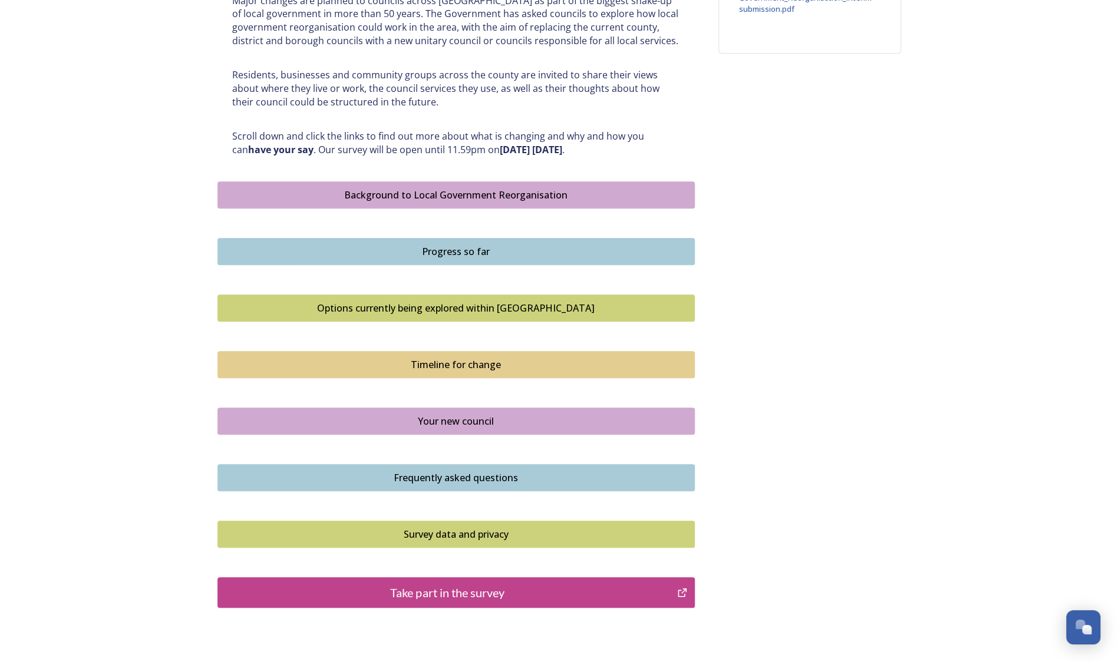
scroll to position [602, 0]
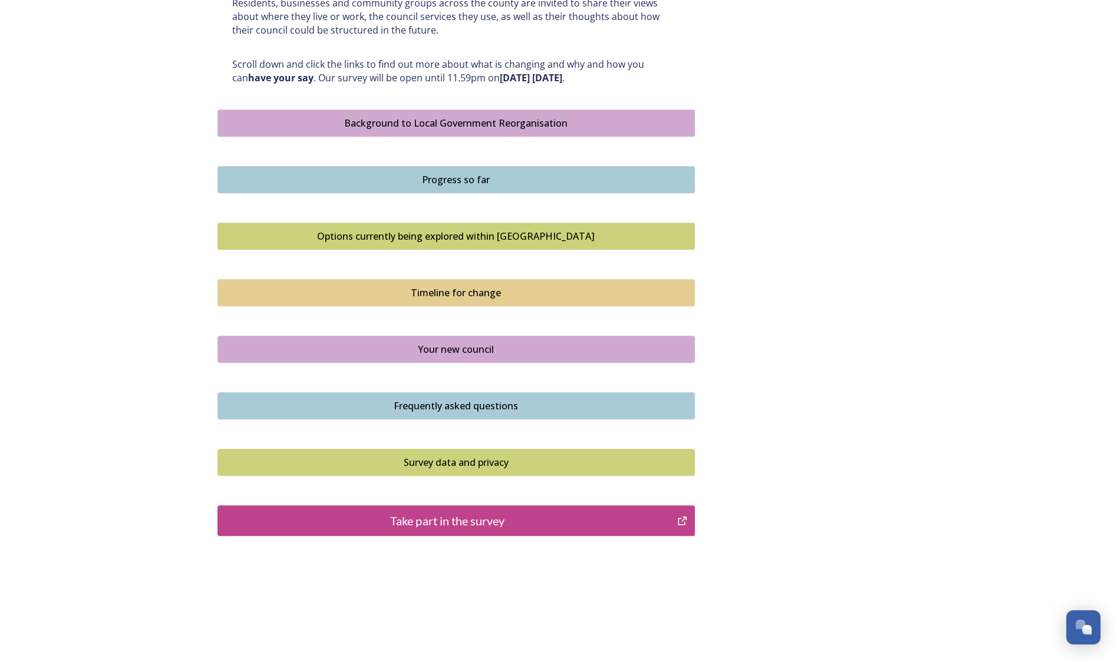
drag, startPoint x: 430, startPoint y: 519, endPoint x: 386, endPoint y: 519, distance: 43.6
click at [386, 519] on div "Take part in the survey" at bounding box center [447, 521] width 447 height 18
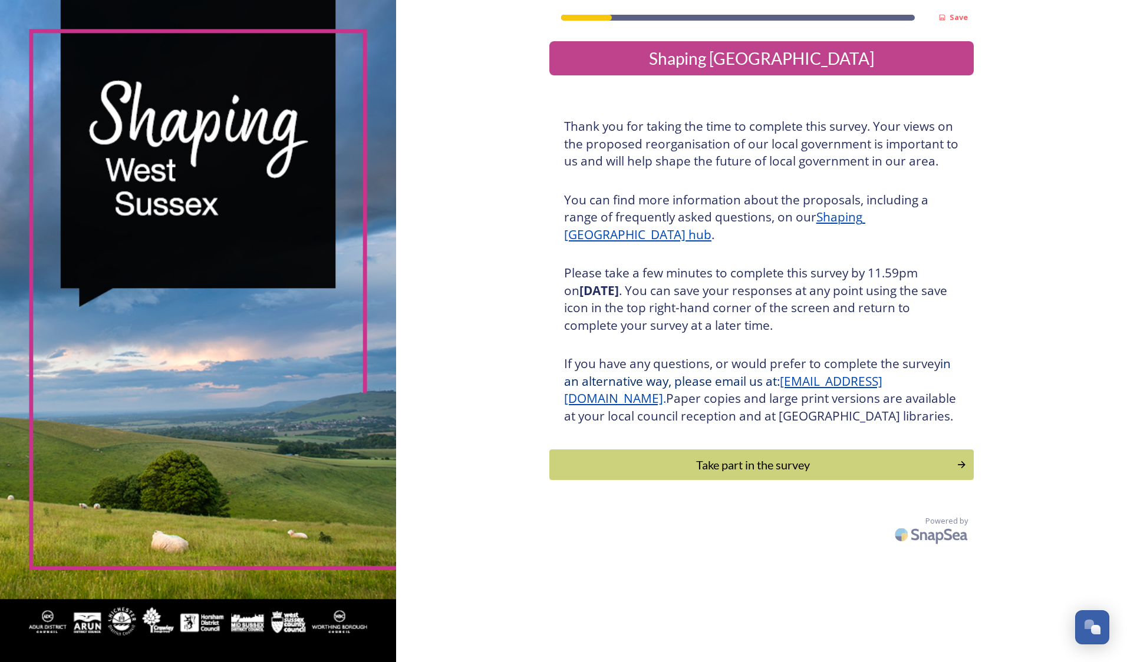
click at [764, 474] on div "Take part in the survey" at bounding box center [753, 465] width 394 height 18
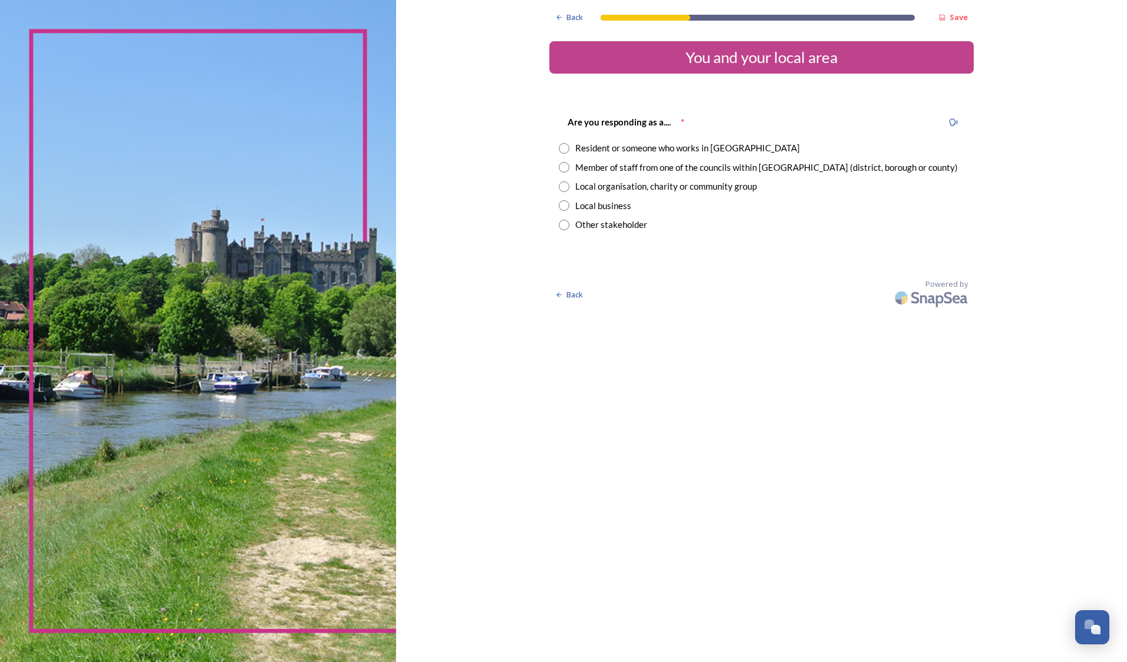
click at [661, 185] on div "Local organisation, charity or community group" at bounding box center [665, 187] width 181 height 14
radio input "true"
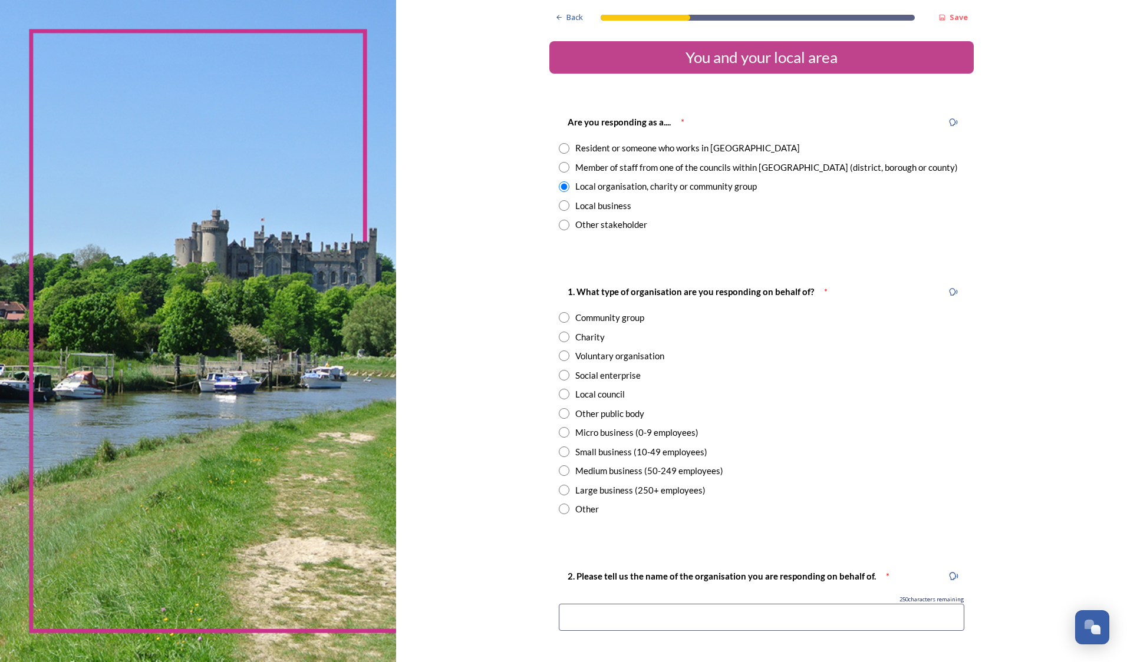
click at [588, 392] on div "Local council" at bounding box center [599, 395] width 49 height 14
radio input "true"
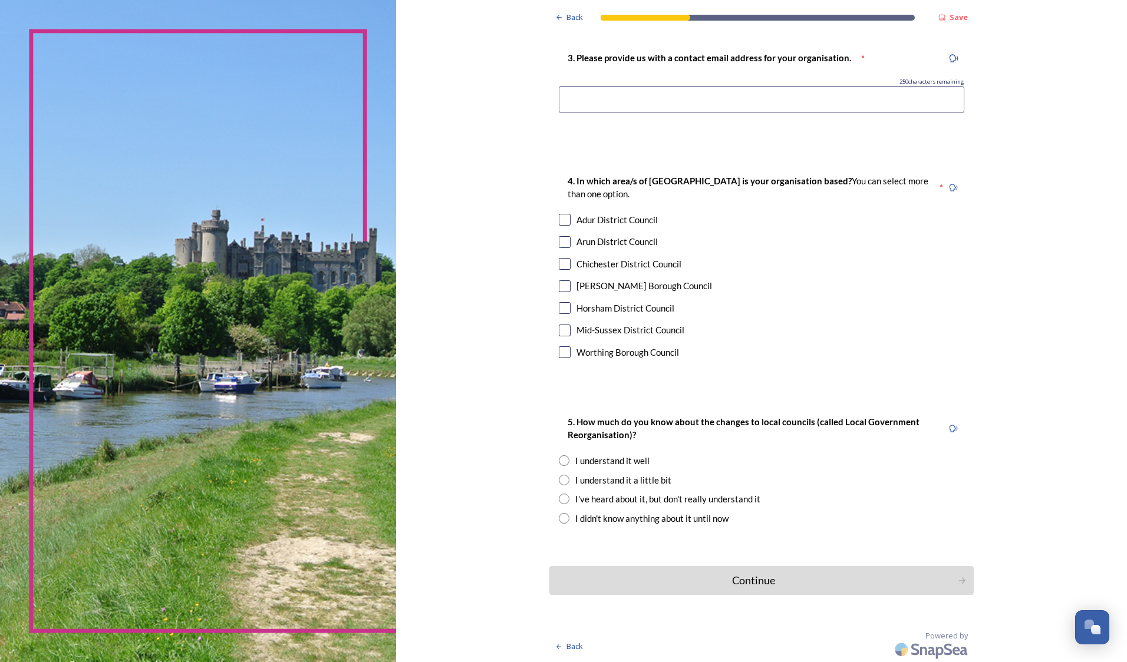
scroll to position [288, 0]
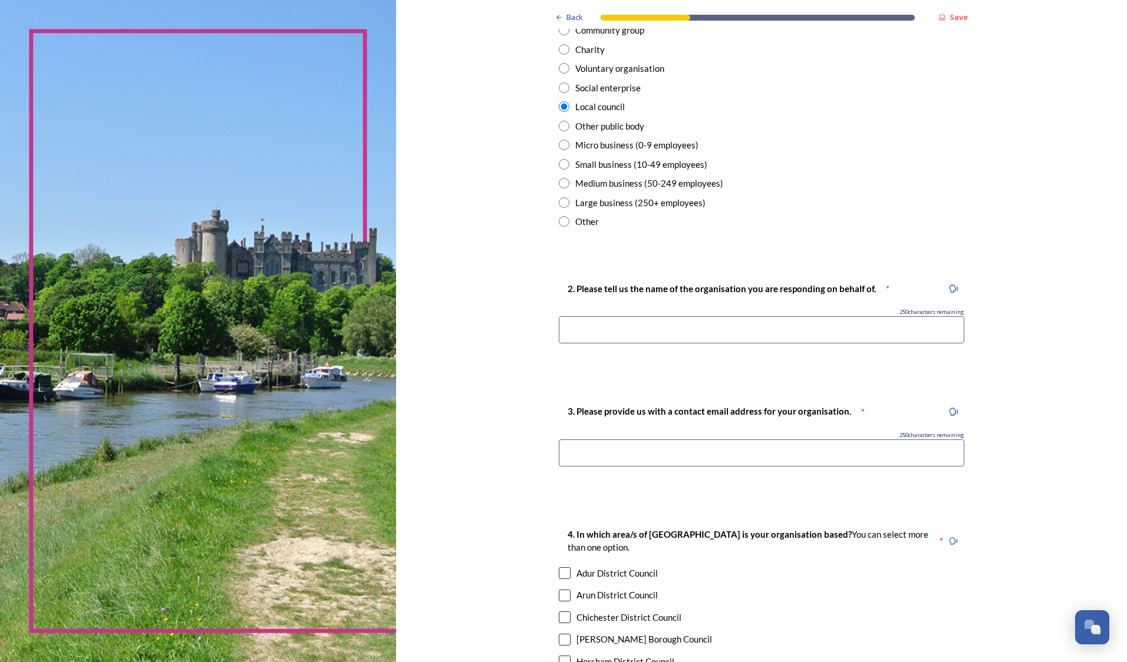
click at [707, 325] on input at bounding box center [761, 329] width 405 height 27
click at [620, 330] on input "Trotton with CHithurst Parish Council" at bounding box center [761, 329] width 405 height 27
type input "Trotton with Chithurst Parish Council"
click at [758, 447] on input at bounding box center [761, 453] width 405 height 27
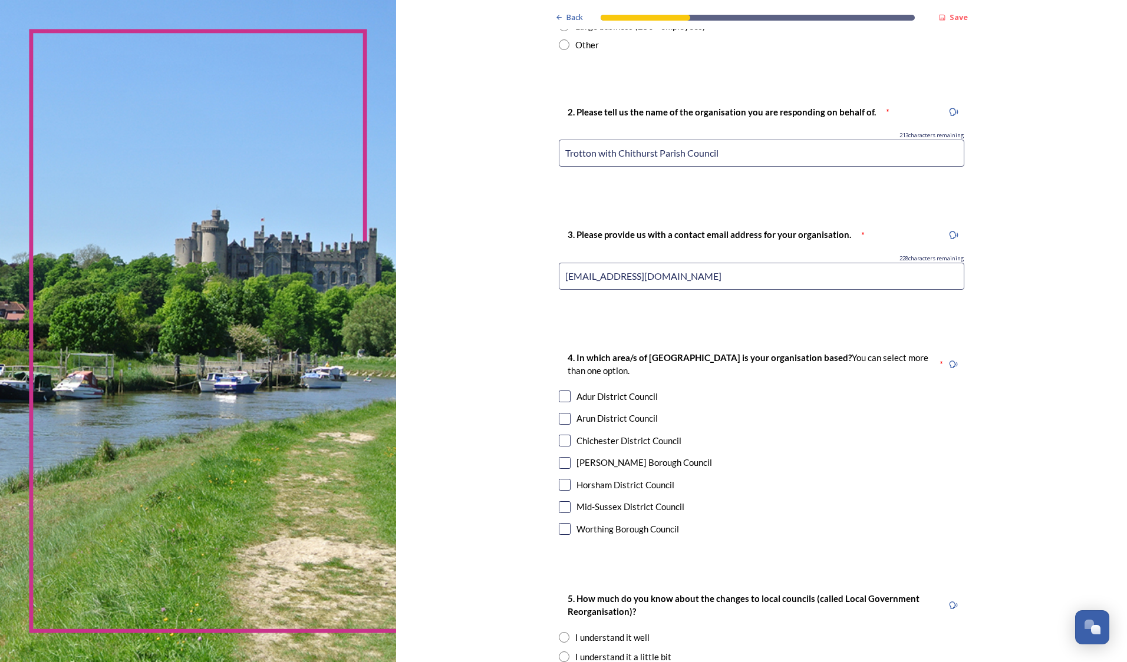
scroll to position [641, 0]
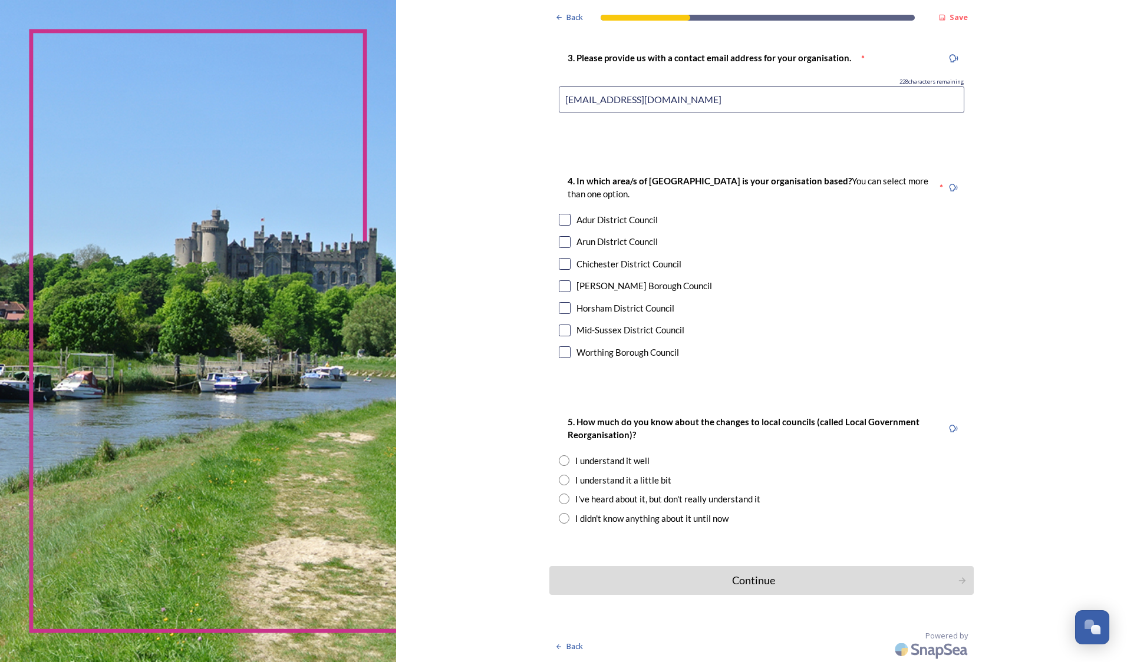
type input "[EMAIL_ADDRESS][DOMAIN_NAME]"
click at [560, 259] on input "checkbox" at bounding box center [565, 264] width 12 height 12
checkbox input "true"
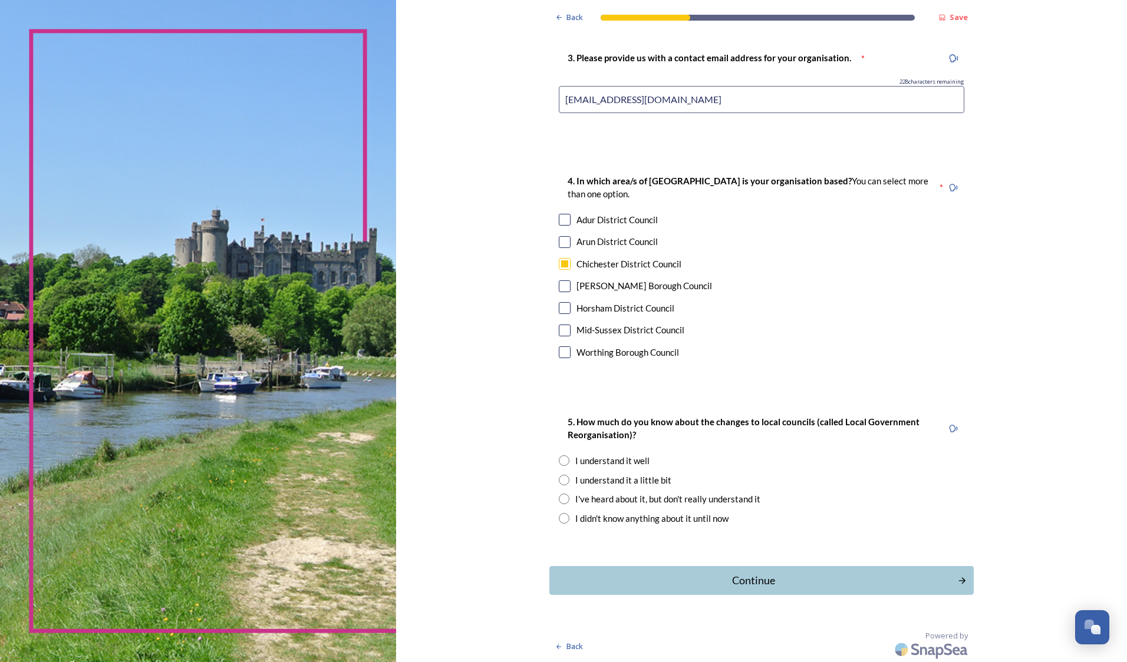
click at [559, 455] on input "radio" at bounding box center [564, 460] width 11 height 11
radio input "true"
click at [762, 579] on div "Continue" at bounding box center [753, 581] width 395 height 16
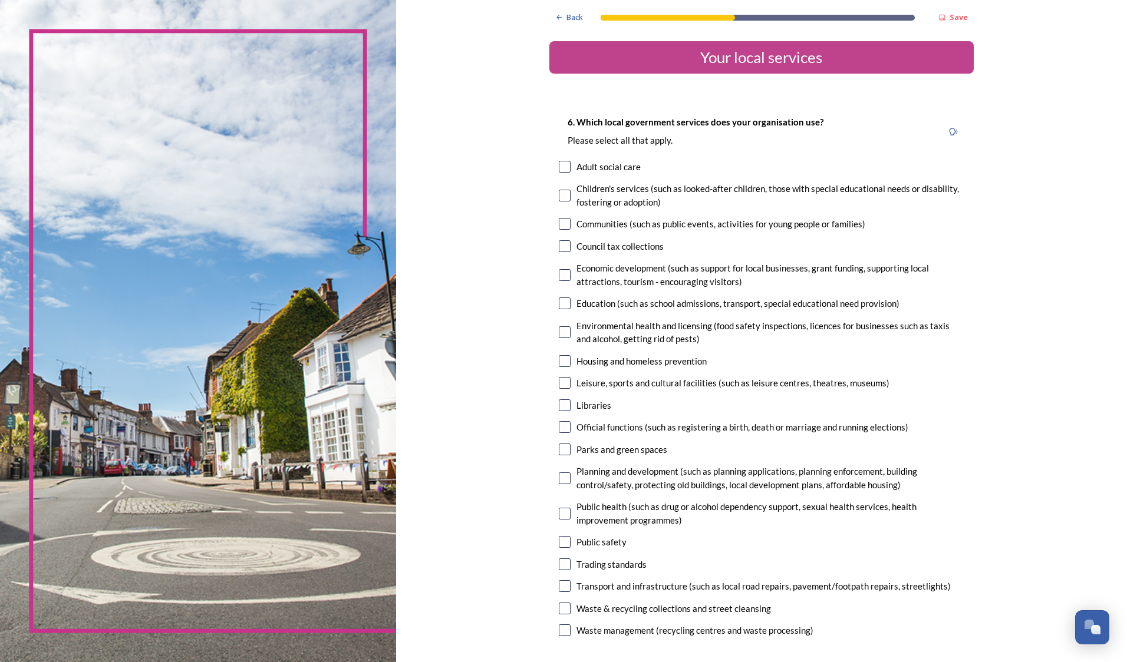
scroll to position [115, 0]
